Goal: Transaction & Acquisition: Purchase product/service

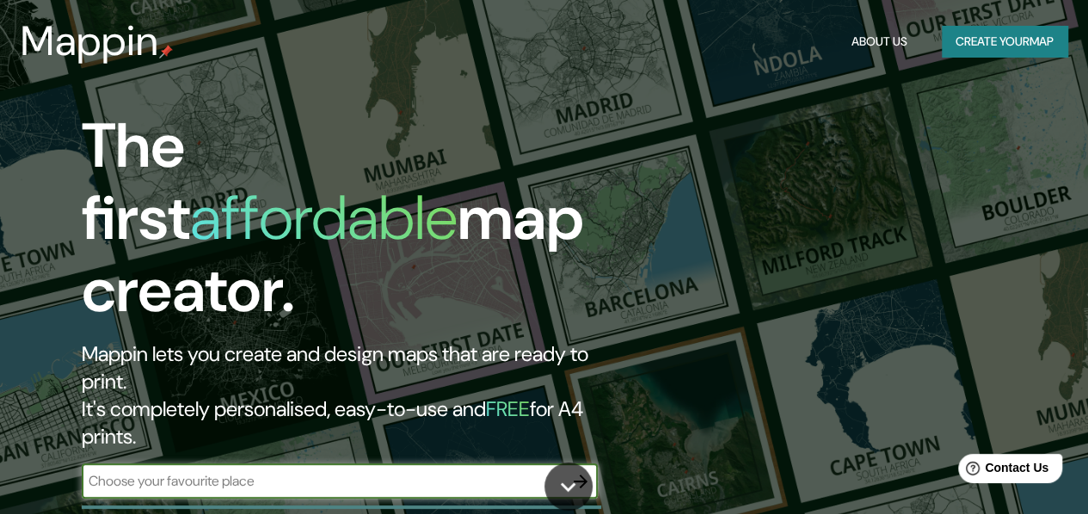
click at [253, 471] on input "text" at bounding box center [323, 481] width 482 height 20
click at [266, 471] on input "text" at bounding box center [323, 481] width 482 height 20
type input "pichilemu"
click at [581, 471] on icon "button" at bounding box center [580, 481] width 21 height 21
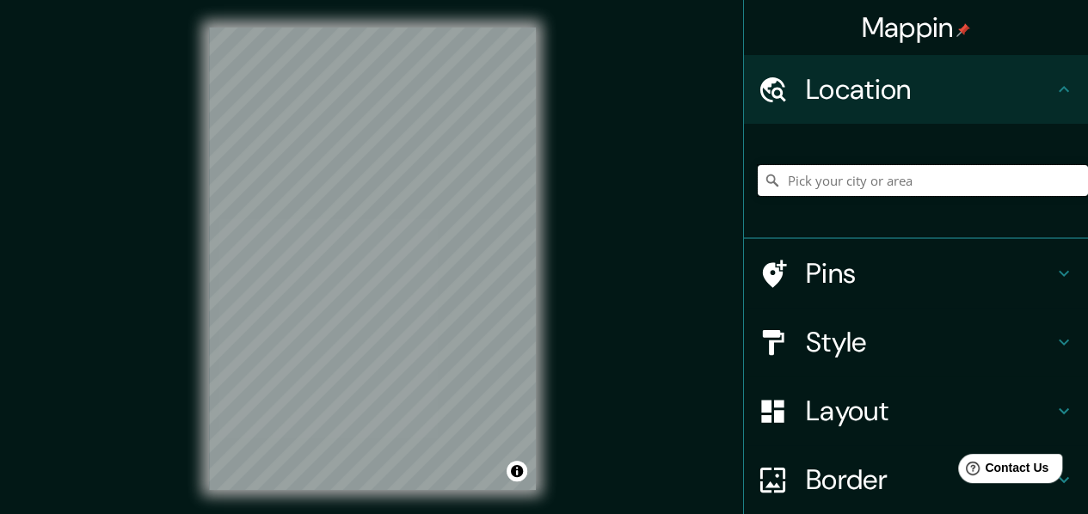
click at [846, 189] on input "Pick your city or area" at bounding box center [923, 180] width 330 height 31
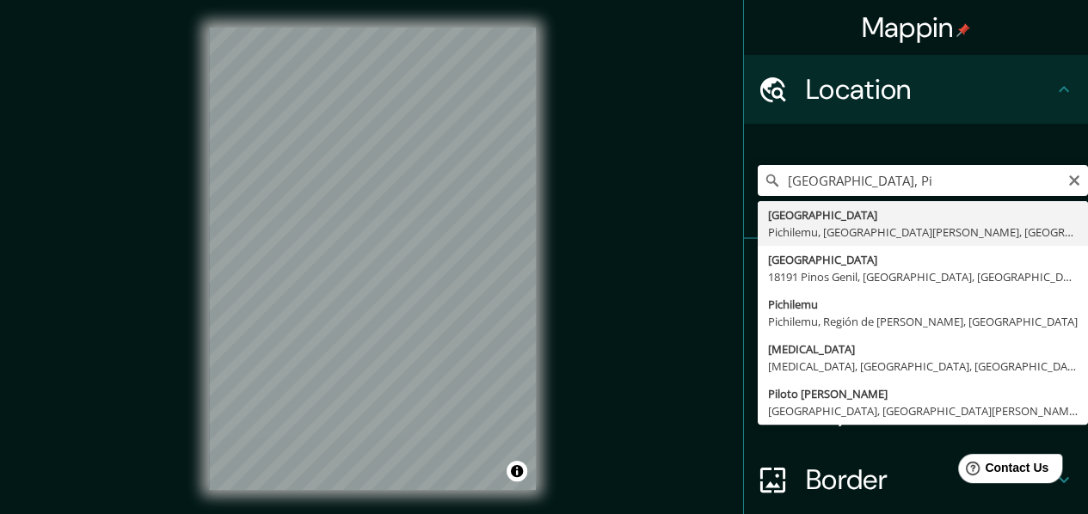
type input "[GEOGRAPHIC_DATA], [GEOGRAPHIC_DATA], [GEOGRAPHIC_DATA][PERSON_NAME], [GEOGRAPH…"
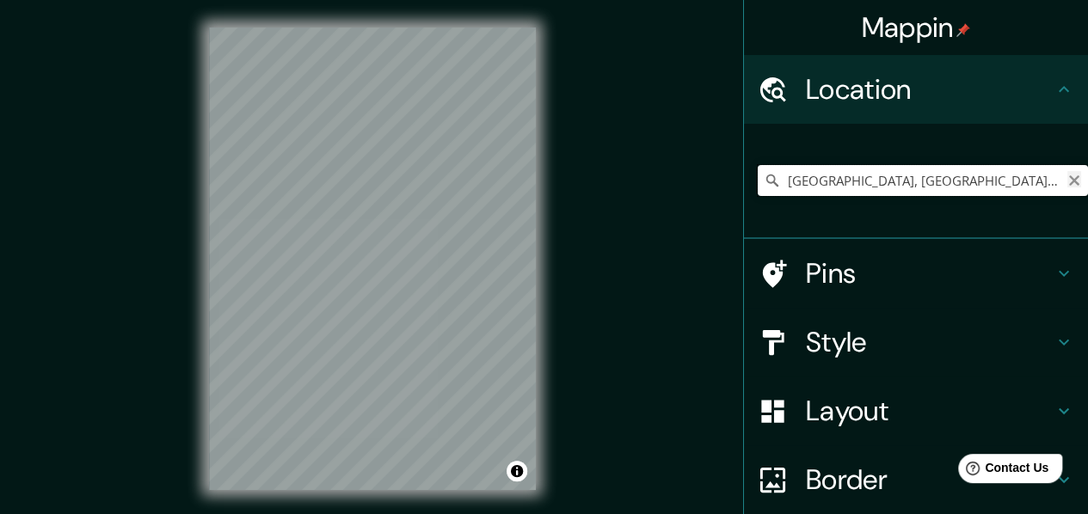
drag, startPoint x: 1057, startPoint y: 188, endPoint x: 1059, endPoint y: 178, distance: 9.6
click at [1057, 186] on div "[GEOGRAPHIC_DATA], [GEOGRAPHIC_DATA], [GEOGRAPHIC_DATA][PERSON_NAME], [GEOGRAPH…" at bounding box center [923, 180] width 330 height 31
click at [1067, 174] on icon "Clear" at bounding box center [1074, 181] width 14 height 14
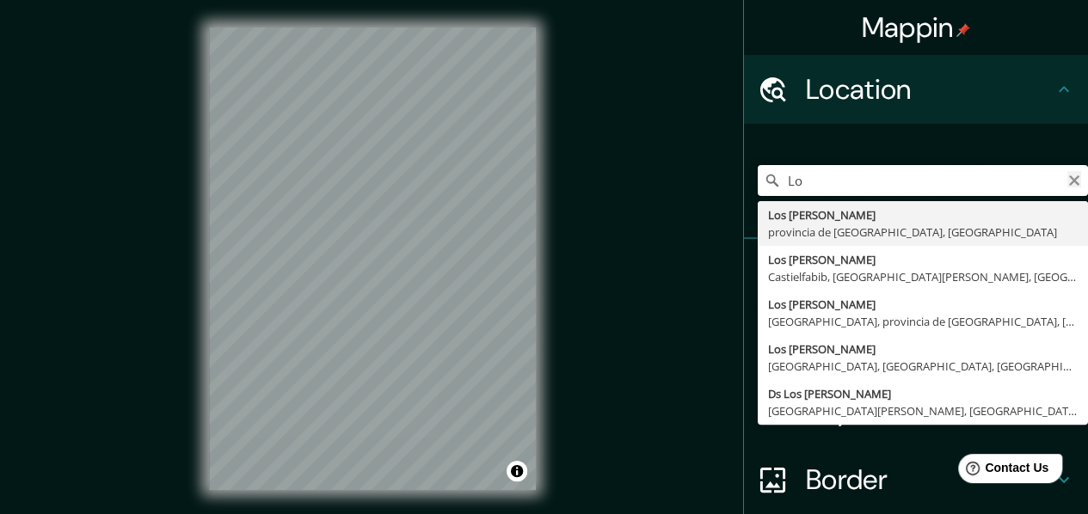
type input "L"
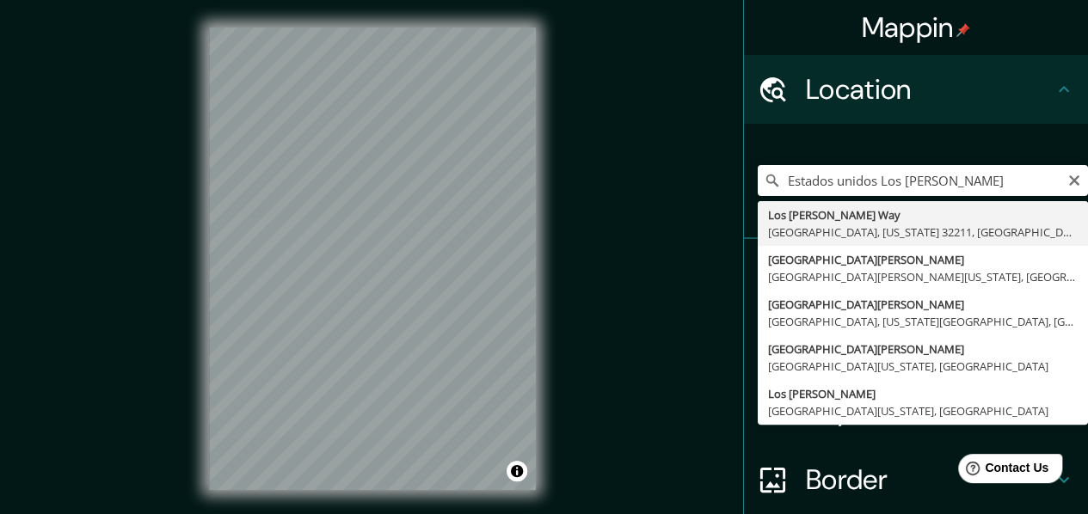
type input "[GEOGRAPHIC_DATA][PERSON_NAME][US_STATE], [GEOGRAPHIC_DATA]"
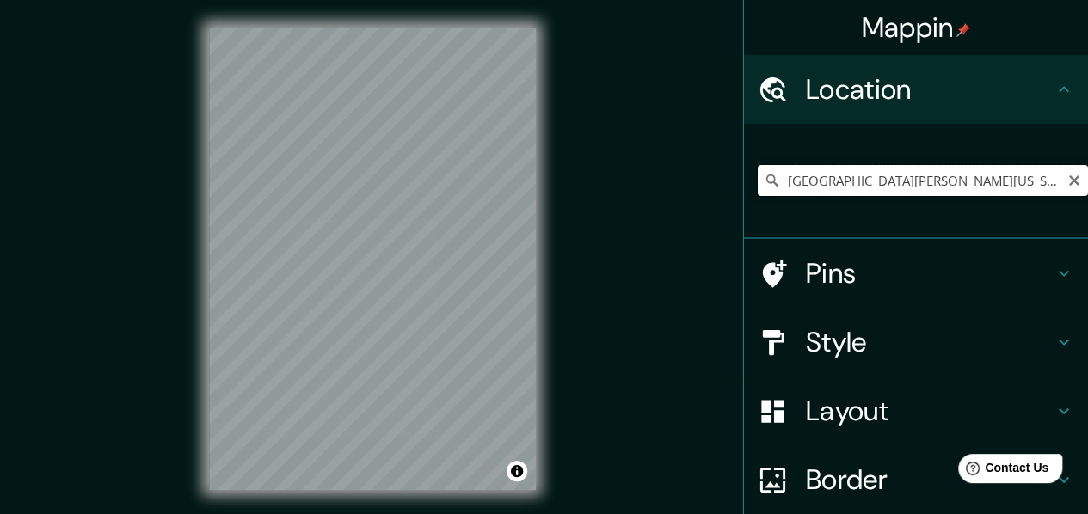
drag, startPoint x: 910, startPoint y: 181, endPoint x: 1039, endPoint y: 179, distance: 129.0
click at [914, 181] on input "[GEOGRAPHIC_DATA][PERSON_NAME][US_STATE], [GEOGRAPHIC_DATA]" at bounding box center [923, 180] width 330 height 31
click at [1067, 177] on icon "Clear" at bounding box center [1074, 181] width 14 height 14
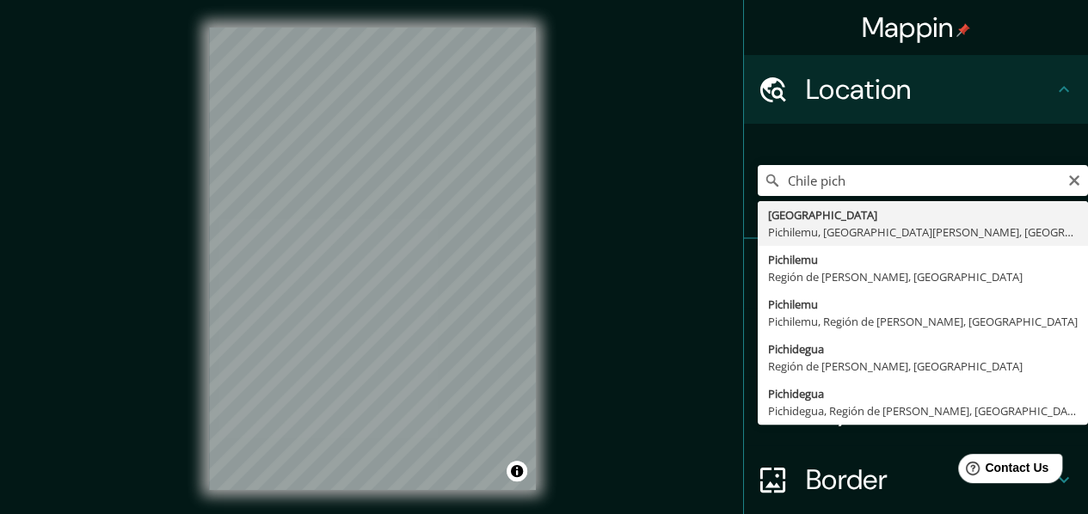
type input "Pichilemu, Región de [PERSON_NAME], [GEOGRAPHIC_DATA]"
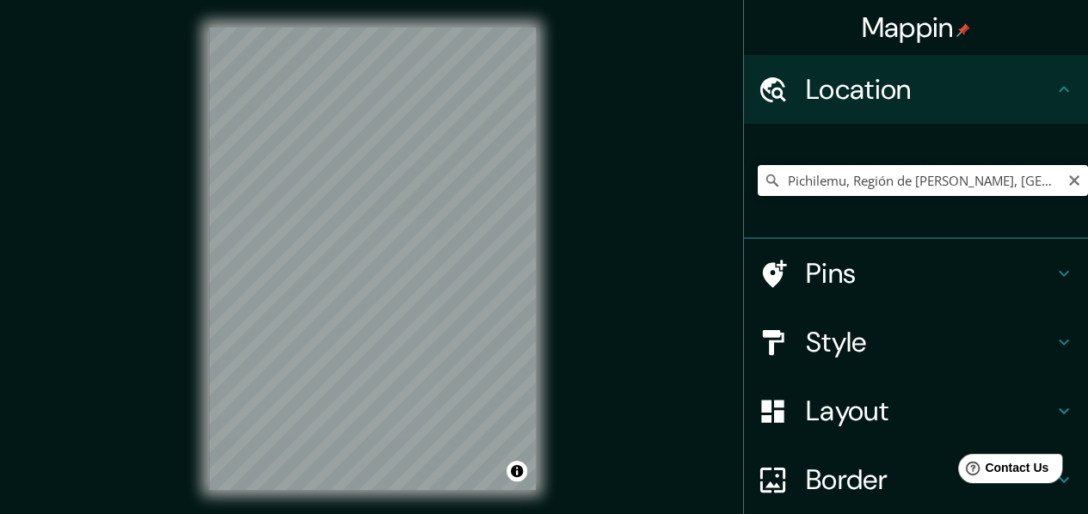
click at [1043, 178] on input "Pichilemu, Región de [PERSON_NAME], [GEOGRAPHIC_DATA]" at bounding box center [923, 180] width 330 height 31
